Goal: Task Accomplishment & Management: Complete application form

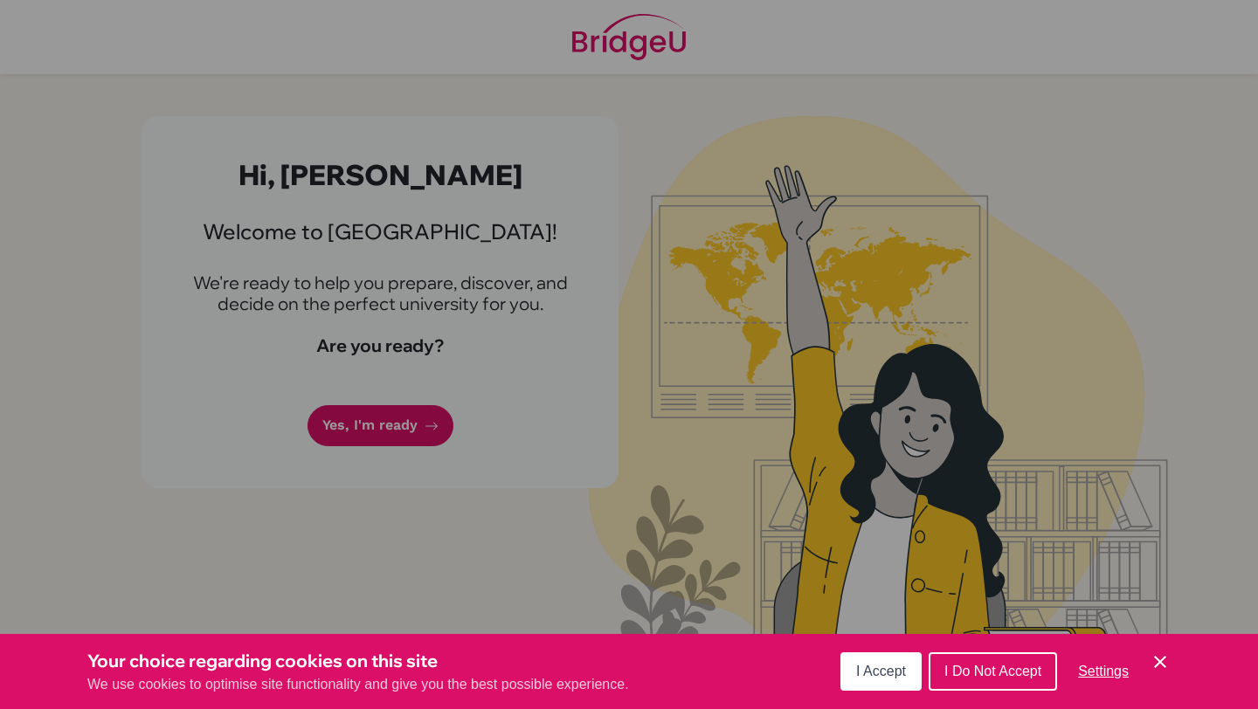
click at [865, 685] on button "I Accept" at bounding box center [881, 672] width 81 height 38
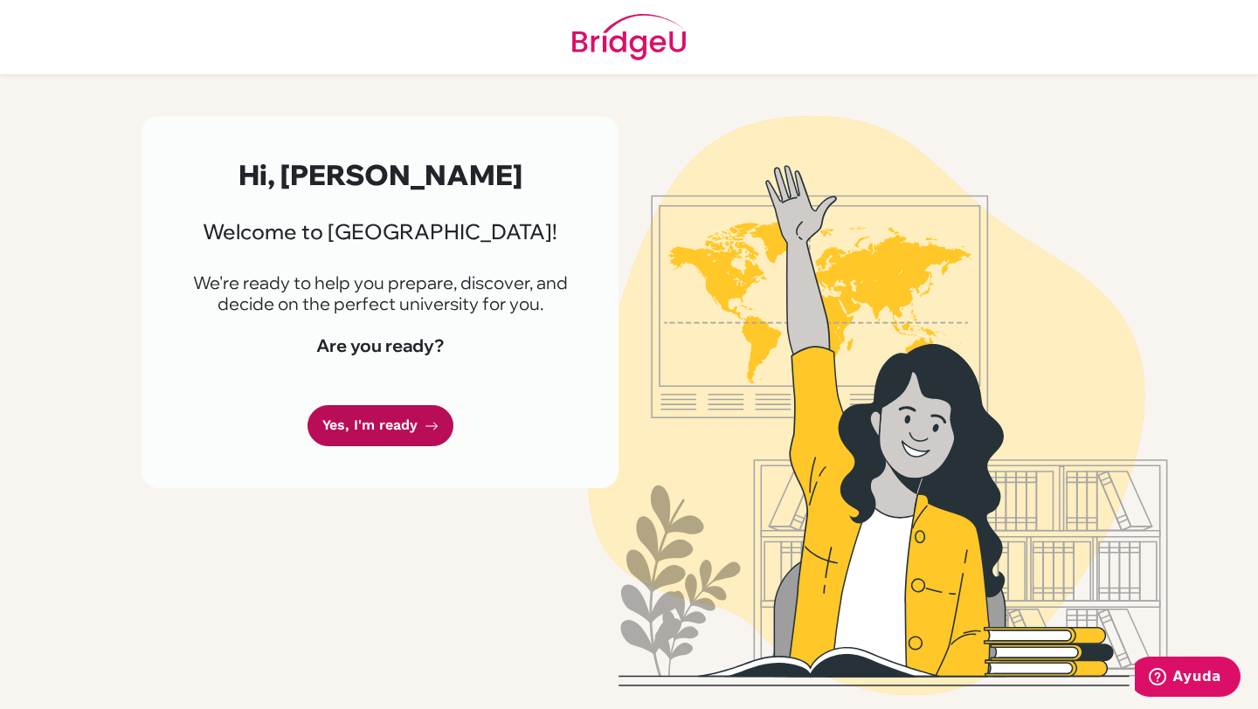
click at [372, 419] on link "Yes, I'm ready" at bounding box center [381, 425] width 146 height 41
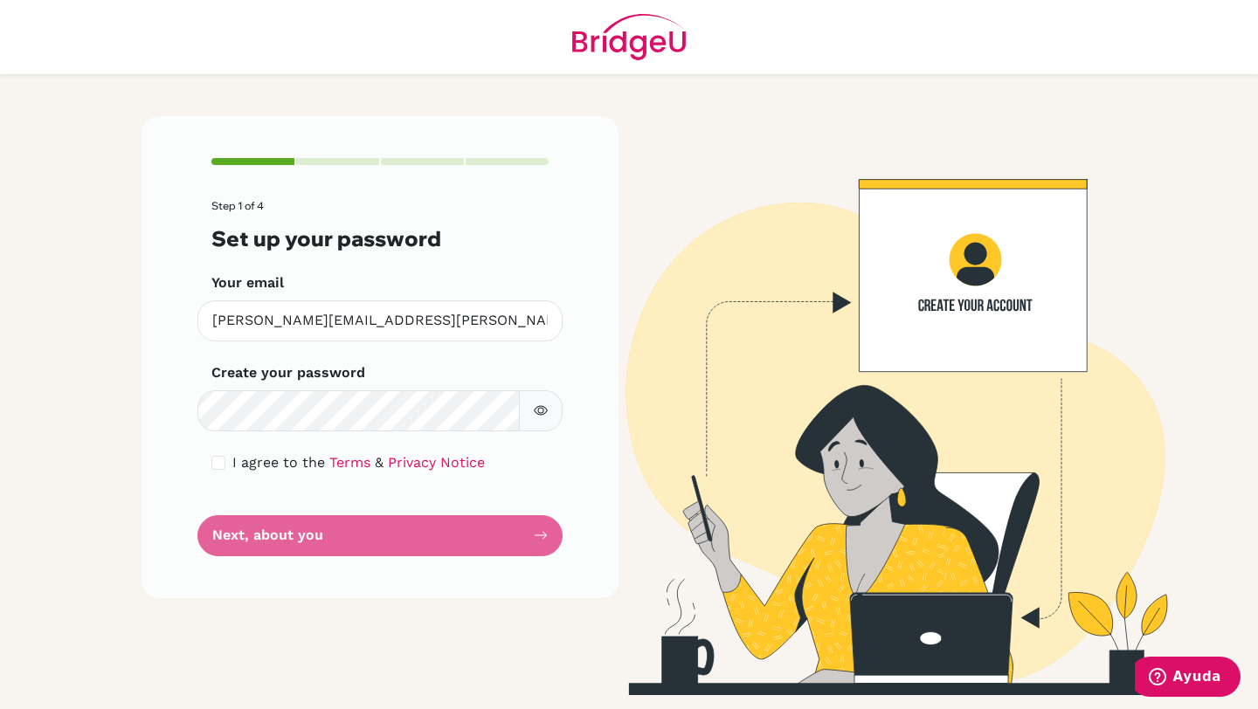
click at [541, 412] on icon "button" at bounding box center [541, 411] width 14 height 14
click at [216, 468] on input "checkbox" at bounding box center [218, 463] width 14 height 14
checkbox input "true"
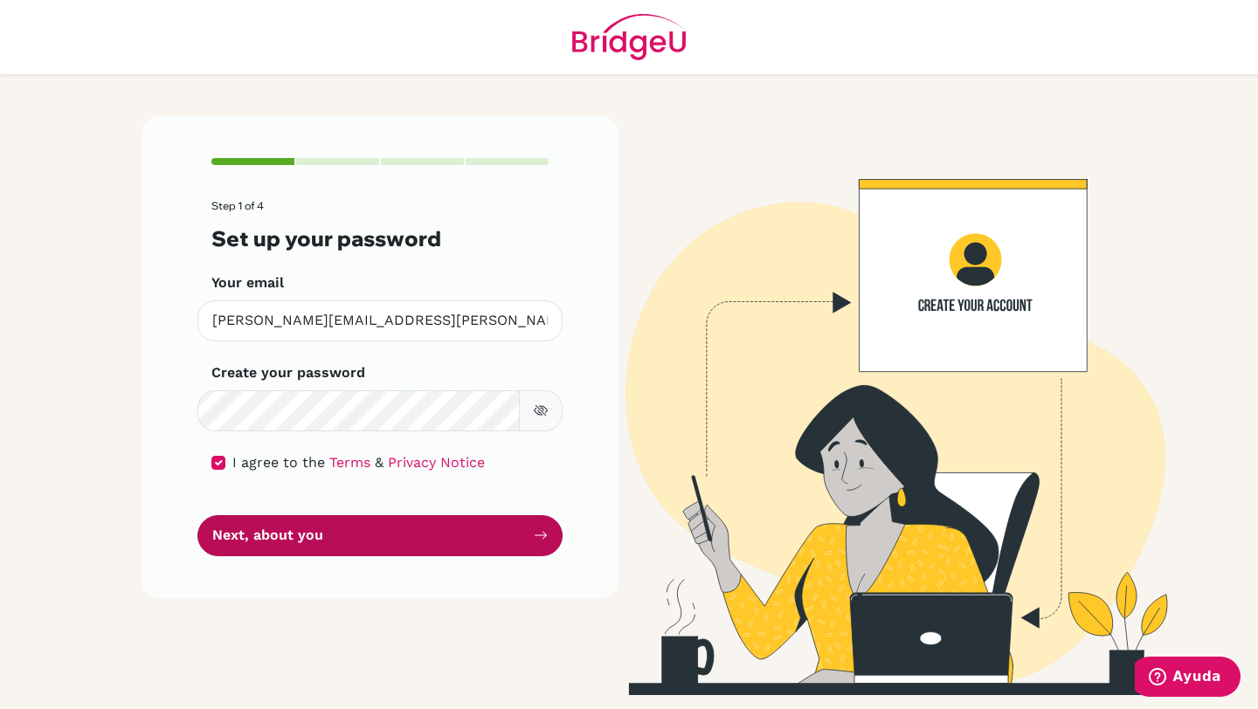
click at [279, 545] on button "Next, about you" at bounding box center [379, 535] width 365 height 41
